Goal: Task Accomplishment & Management: Use online tool/utility

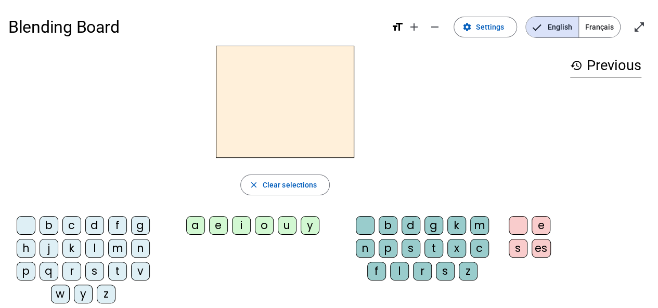
click at [119, 249] on div "m" at bounding box center [117, 248] width 19 height 19
click at [198, 225] on div "a" at bounding box center [195, 225] width 19 height 19
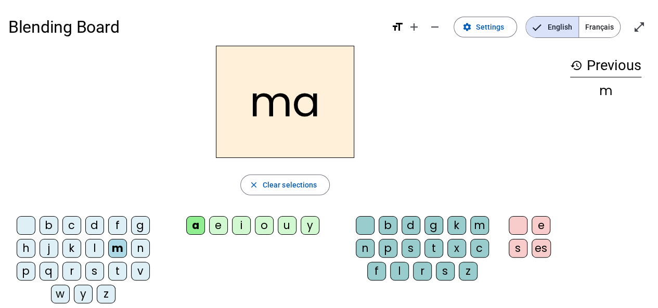
click at [313, 145] on h2 "ma" at bounding box center [285, 102] width 138 height 112
click at [597, 25] on span "Français" at bounding box center [599, 27] width 41 height 21
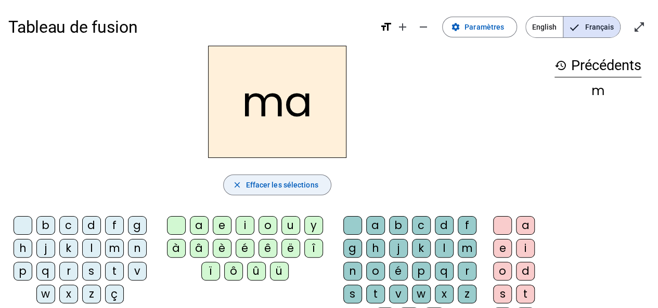
click at [313, 186] on span "Effacer les sélections" at bounding box center [282, 185] width 72 height 12
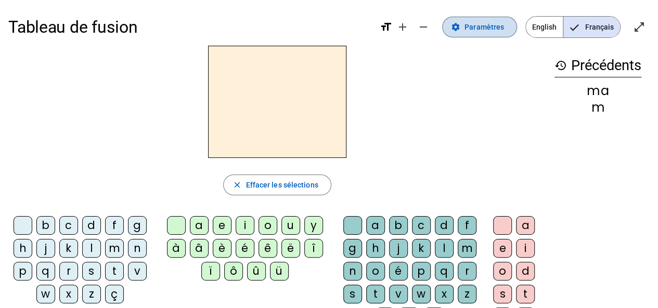
click at [487, 24] on span "Paramètres" at bounding box center [485, 27] width 40 height 12
